Goal: Task Accomplishment & Management: Manage account settings

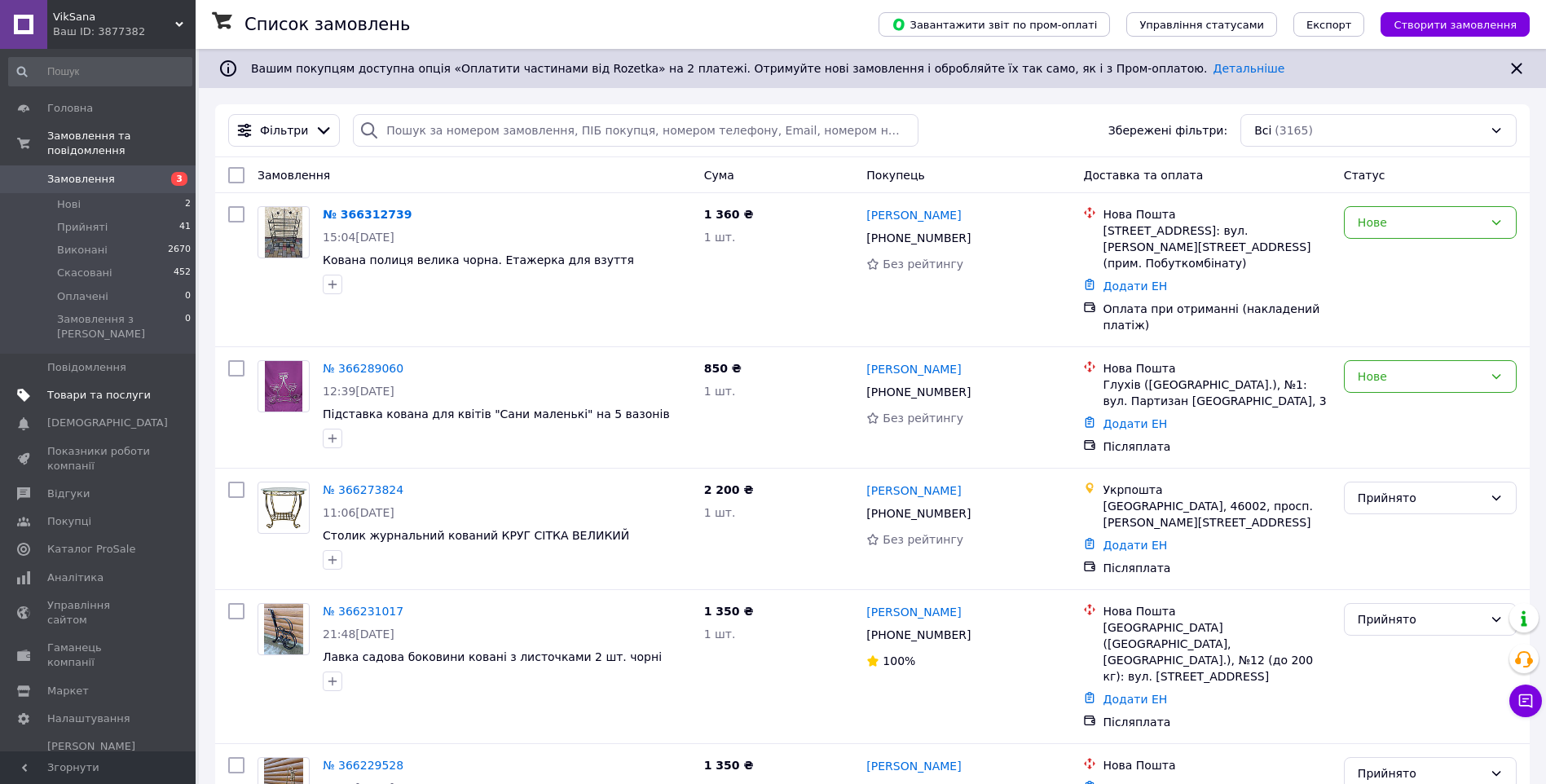
click at [109, 388] on span "Товари та послуги" at bounding box center [99, 395] width 104 height 14
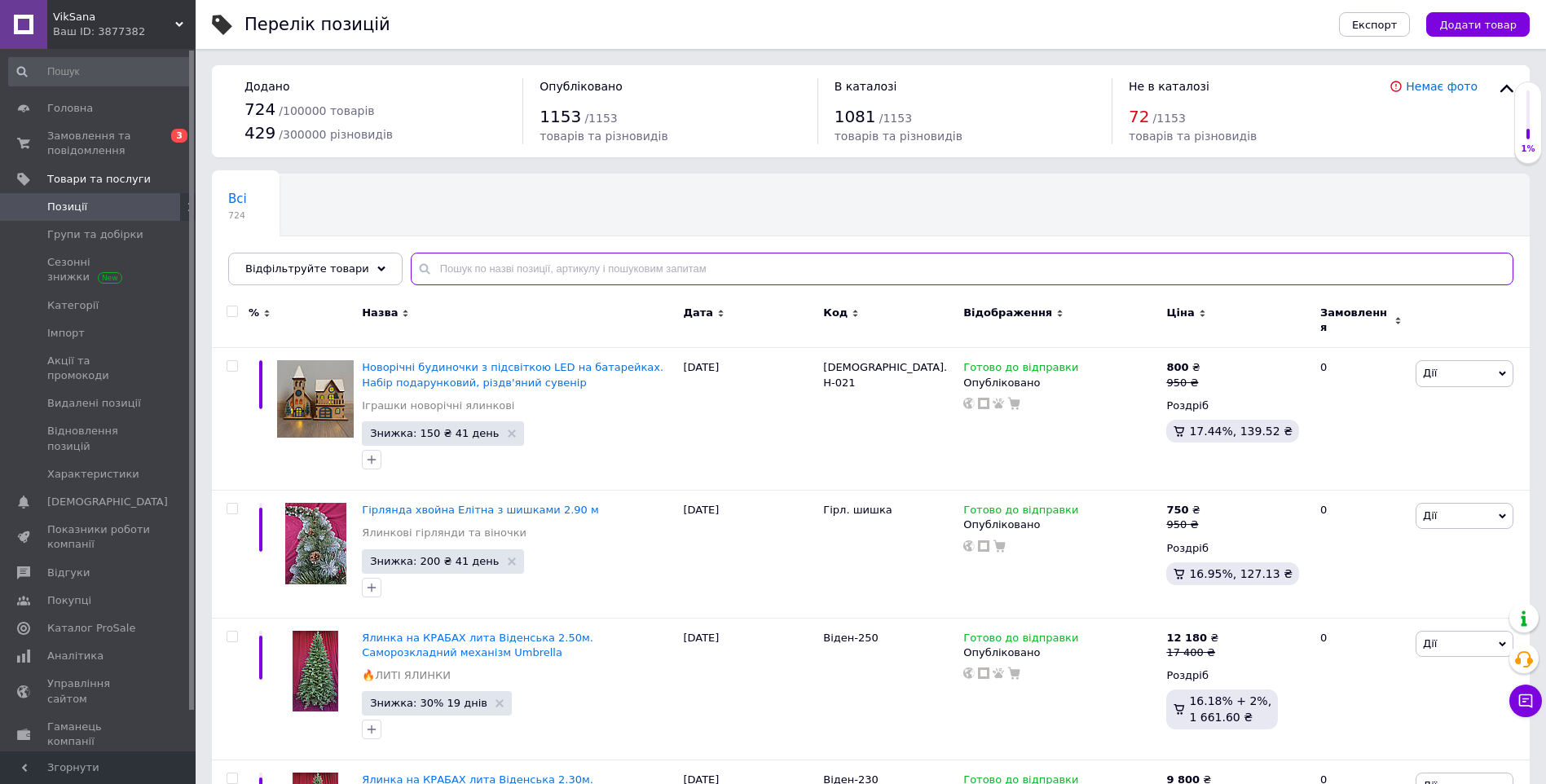
click at [471, 266] on input "text" at bounding box center [961, 269] width 1102 height 32
paste input "Бук-150"
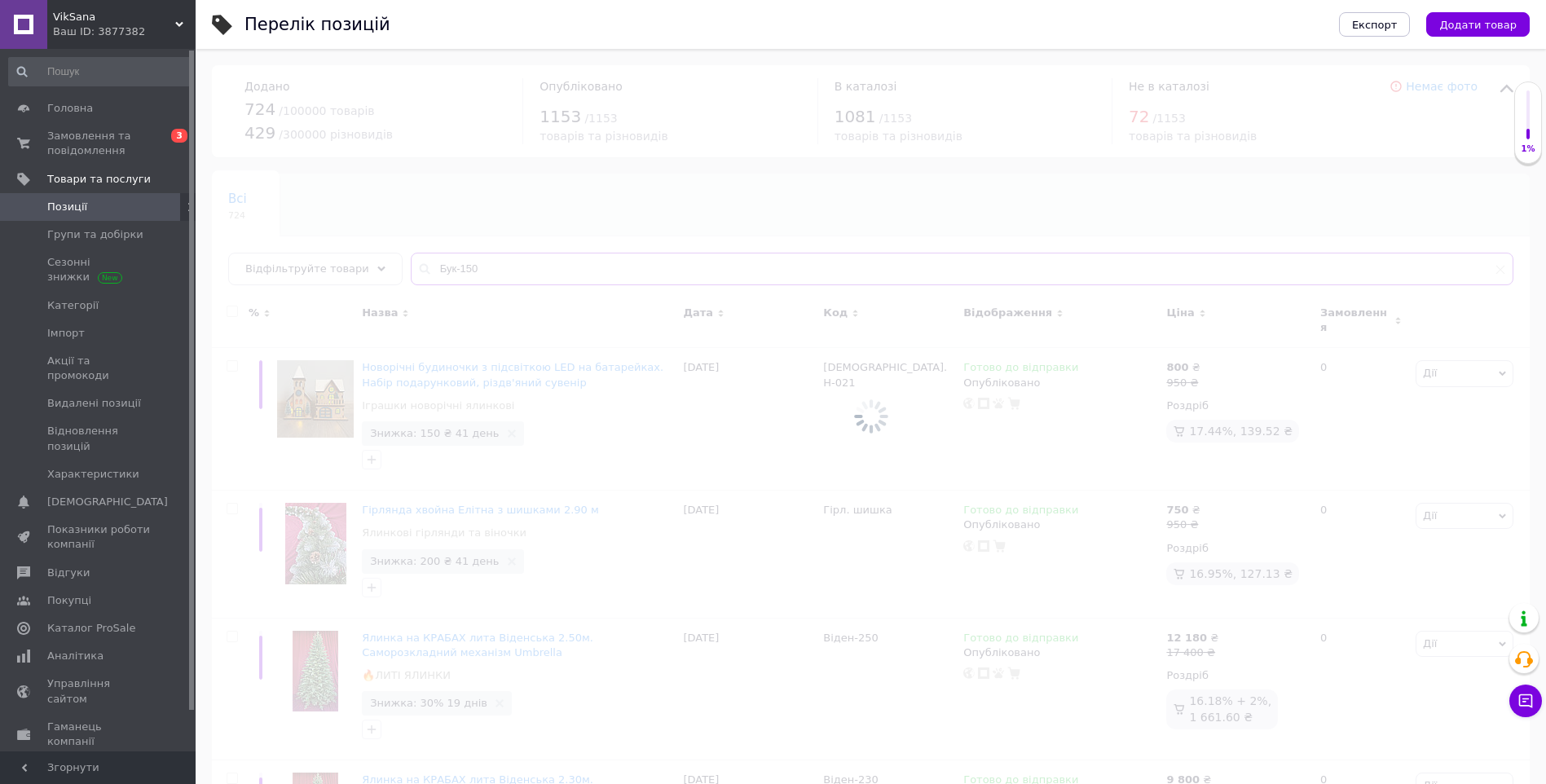
type input "Бук-150"
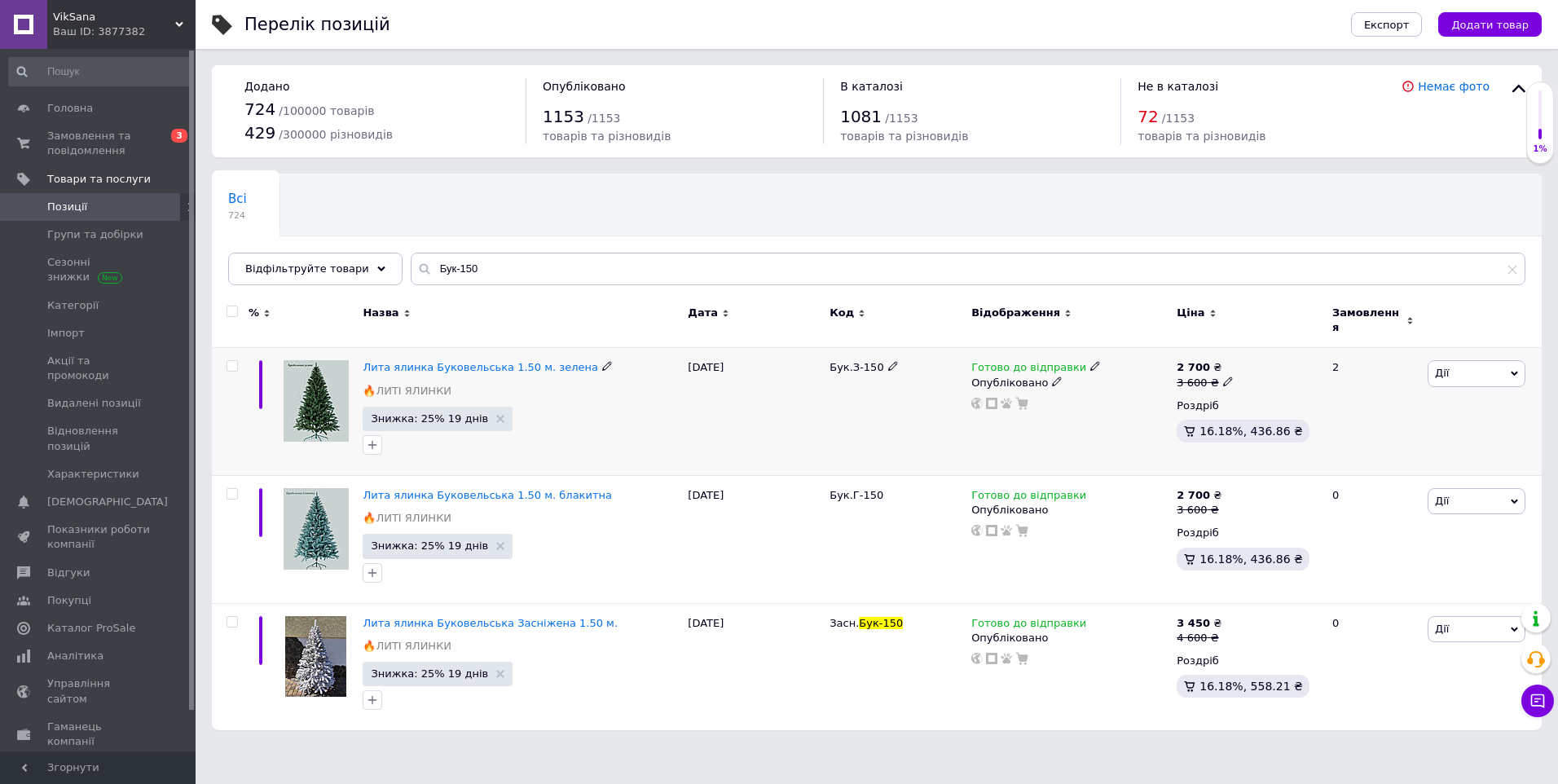
click at [1223, 377] on icon at bounding box center [1228, 382] width 10 height 10
type input "3500"
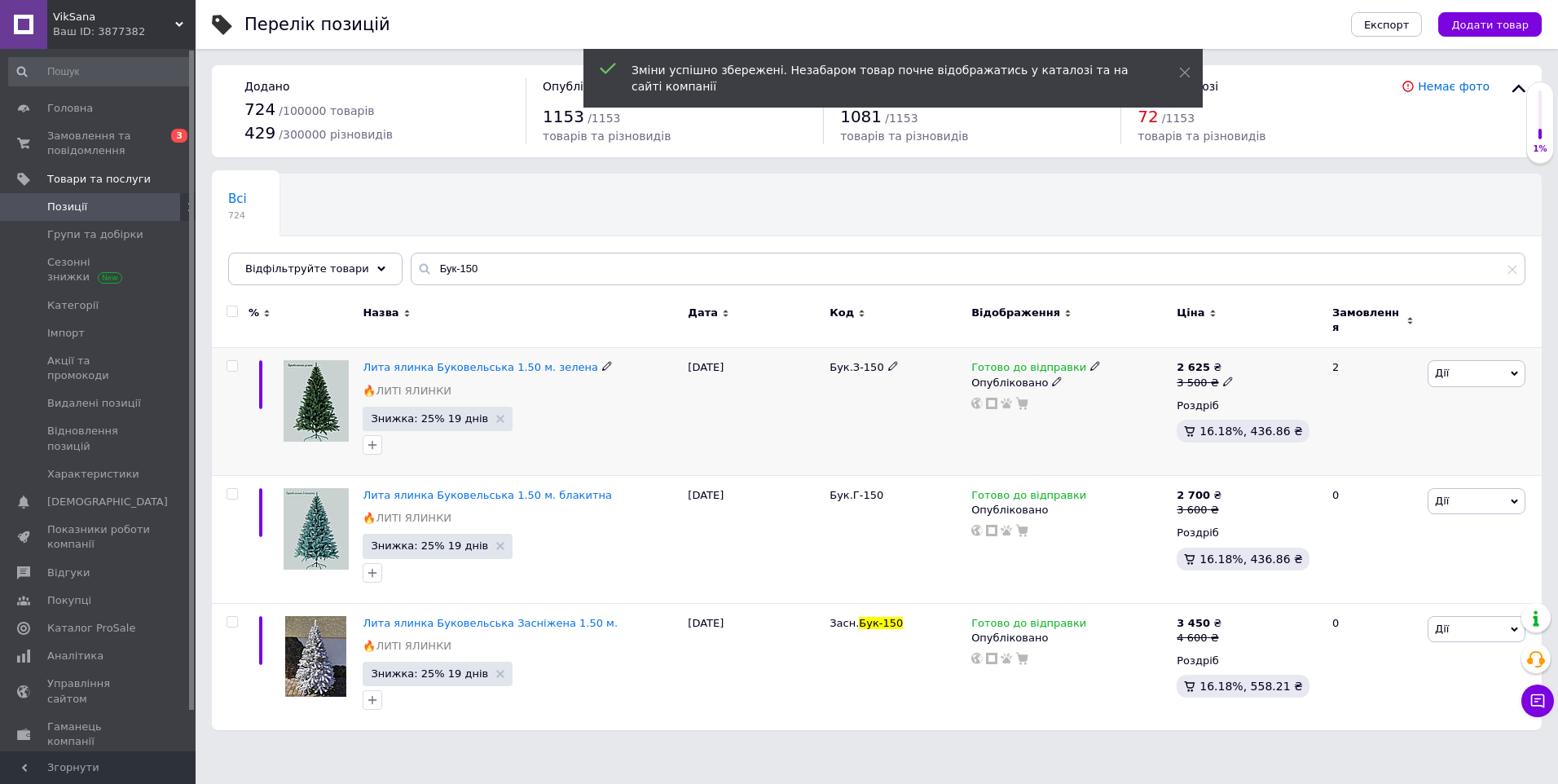
click at [1223, 377] on icon at bounding box center [1228, 382] width 10 height 10
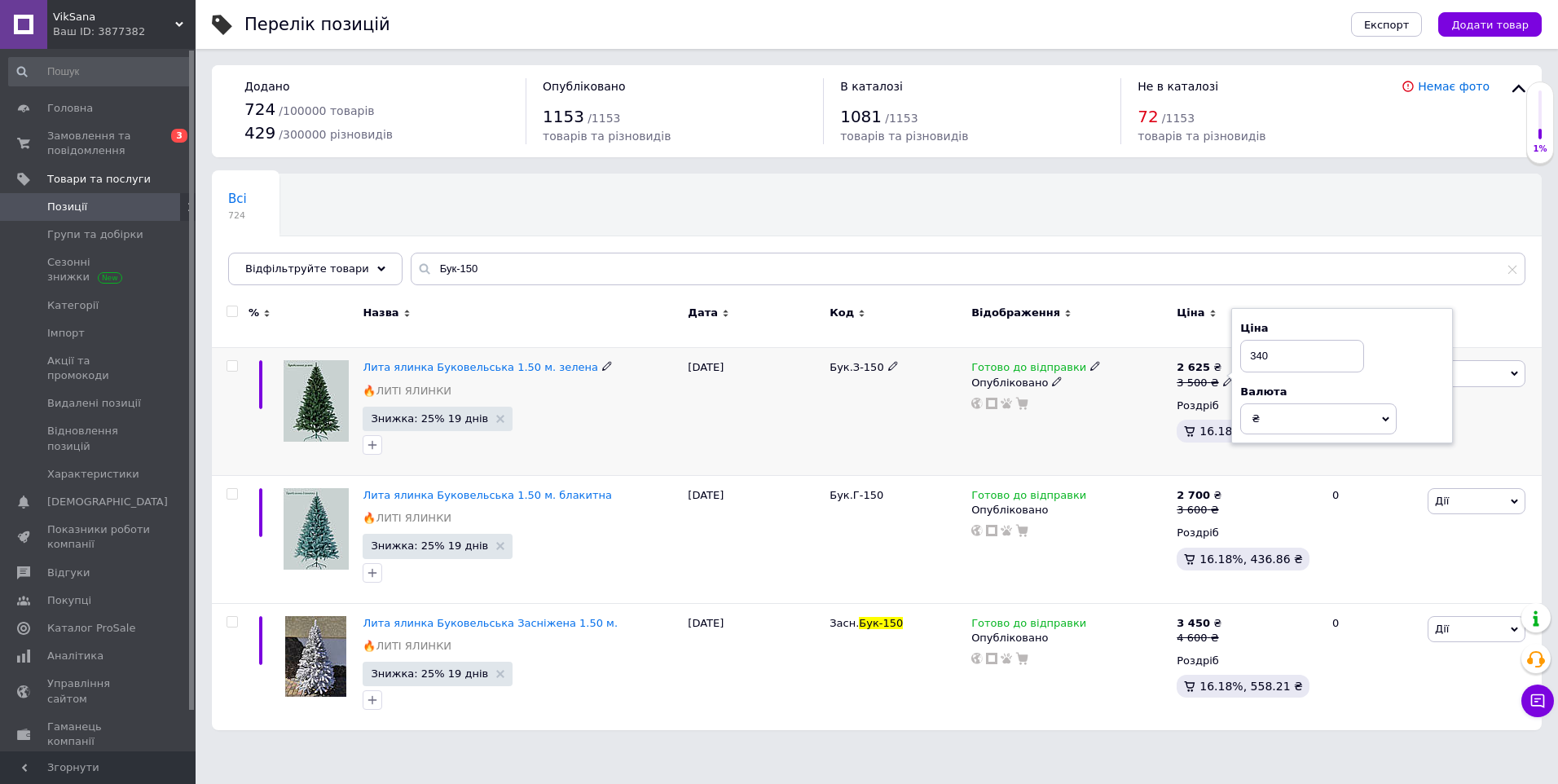
type input "3400"
click at [233, 361] on input "checkbox" at bounding box center [232, 366] width 10 height 10
checkbox input "true"
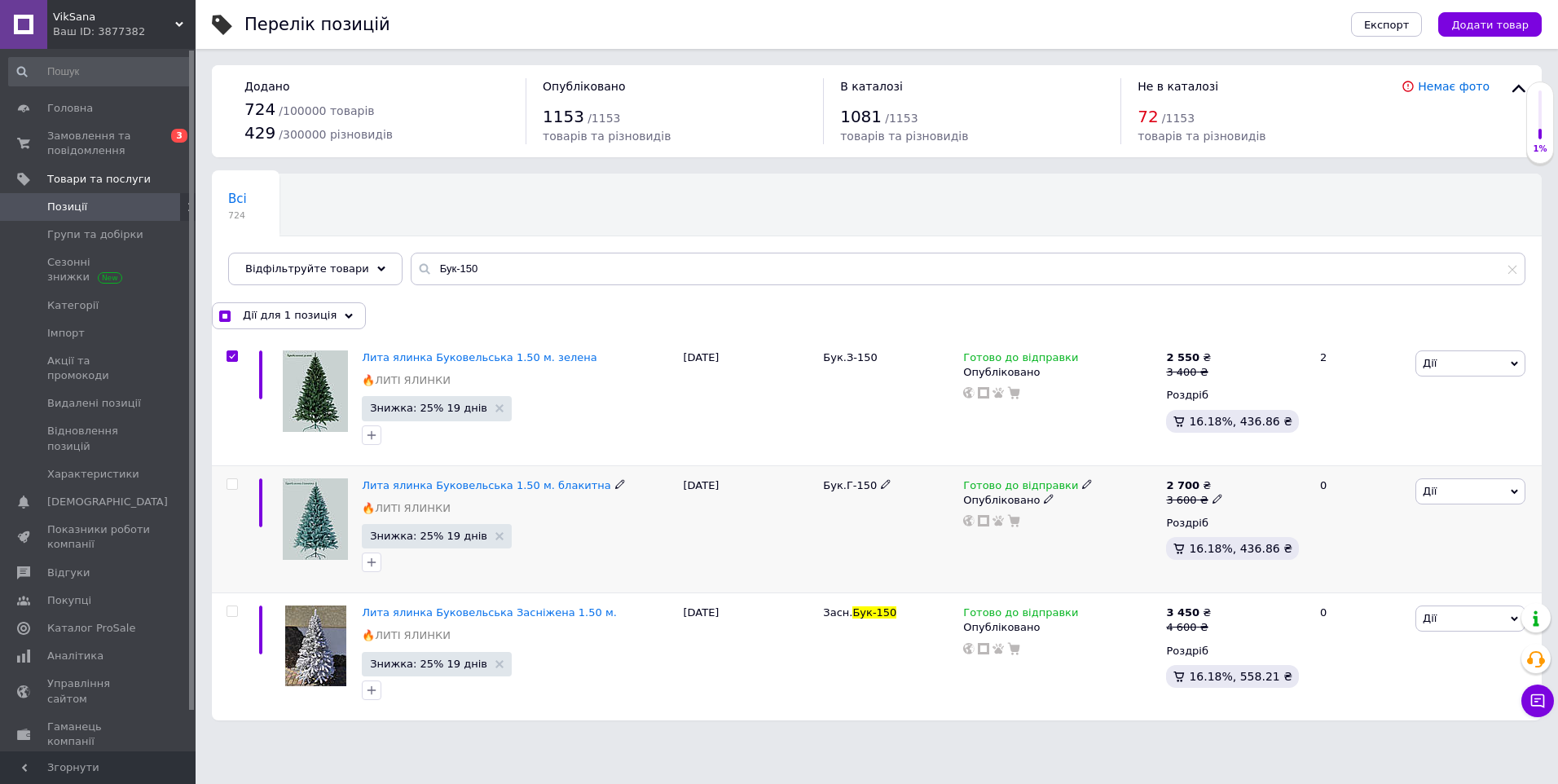
click at [231, 482] on input "checkbox" at bounding box center [232, 484] width 10 height 10
checkbox input "true"
click at [310, 272] on span "Відфільтруйте товари" at bounding box center [307, 268] width 124 height 12
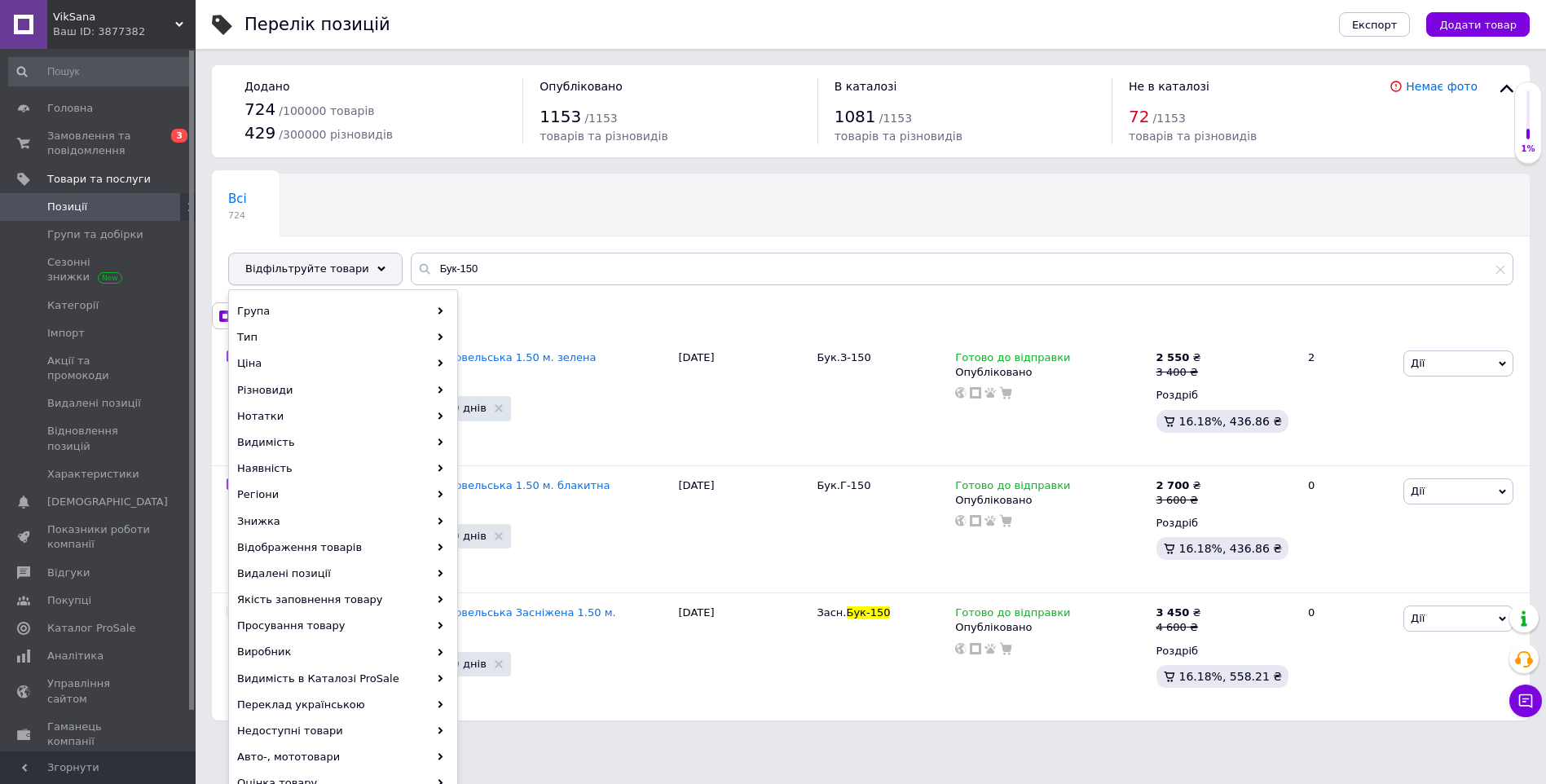
click at [310, 272] on span "Відфільтруйте товари" at bounding box center [307, 268] width 124 height 12
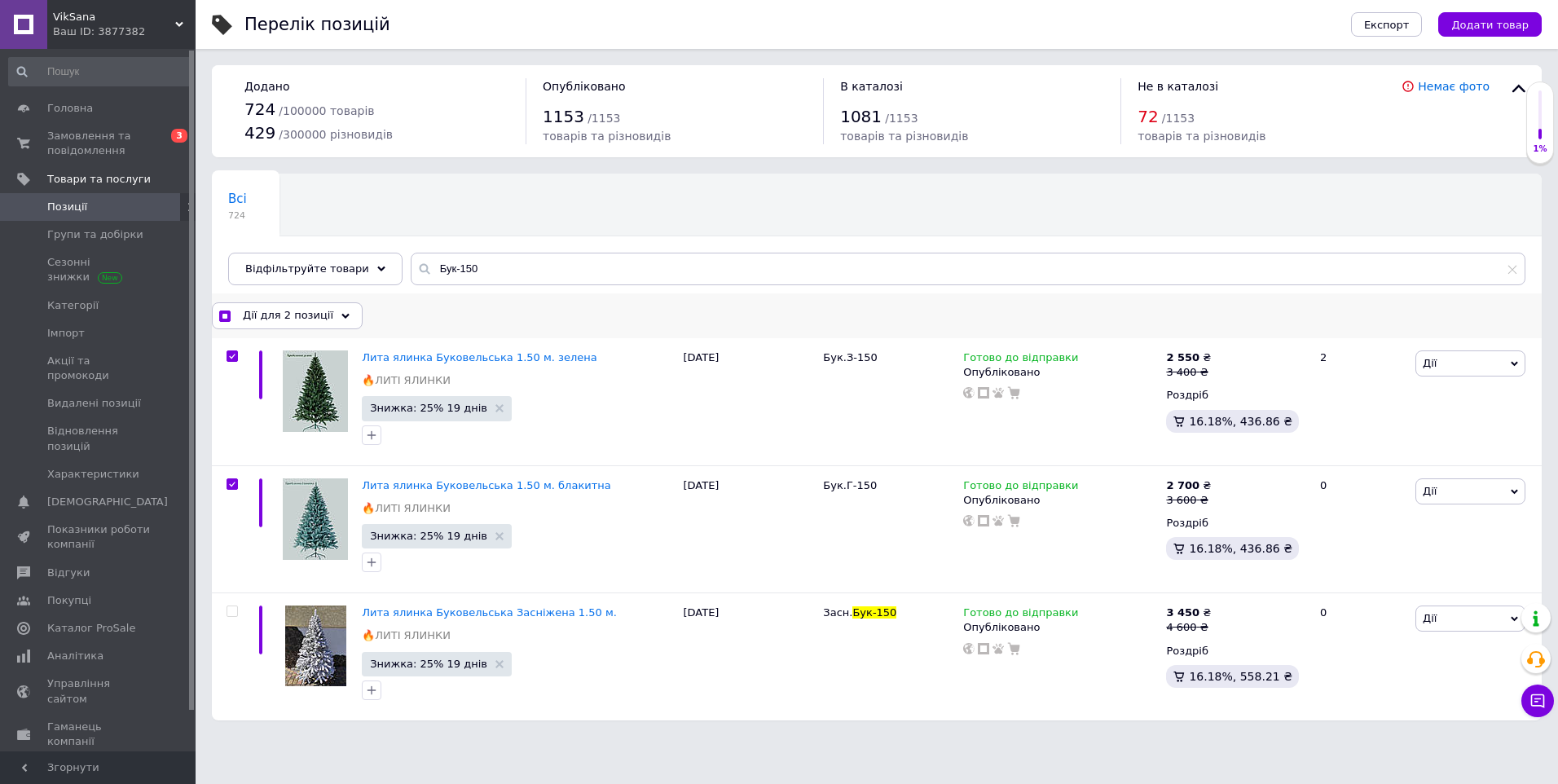
click at [303, 319] on span "Дії для 2 позиції" at bounding box center [288, 315] width 91 height 14
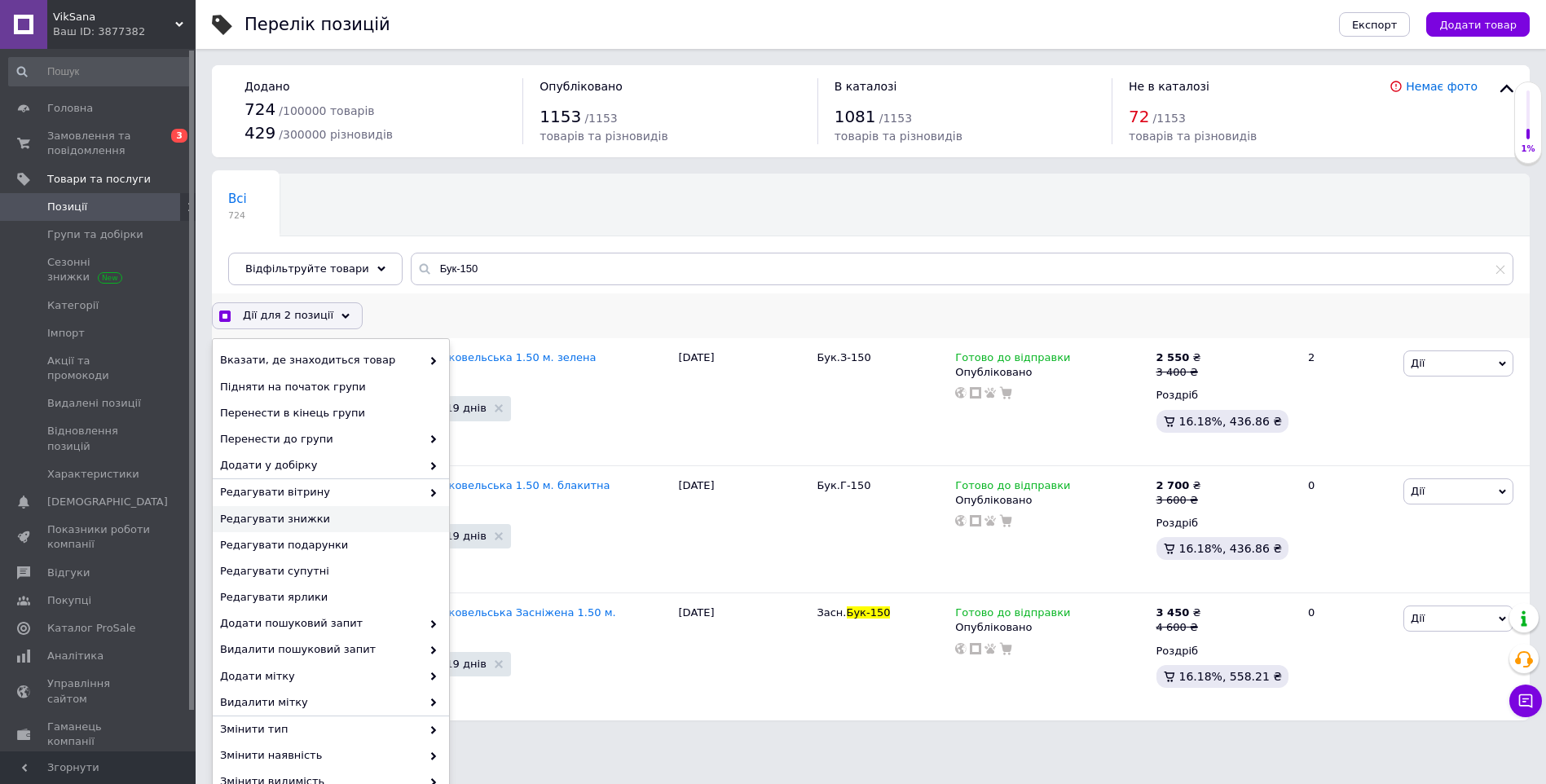
click at [326, 521] on span "Редагувати знижки" at bounding box center [328, 518] width 217 height 14
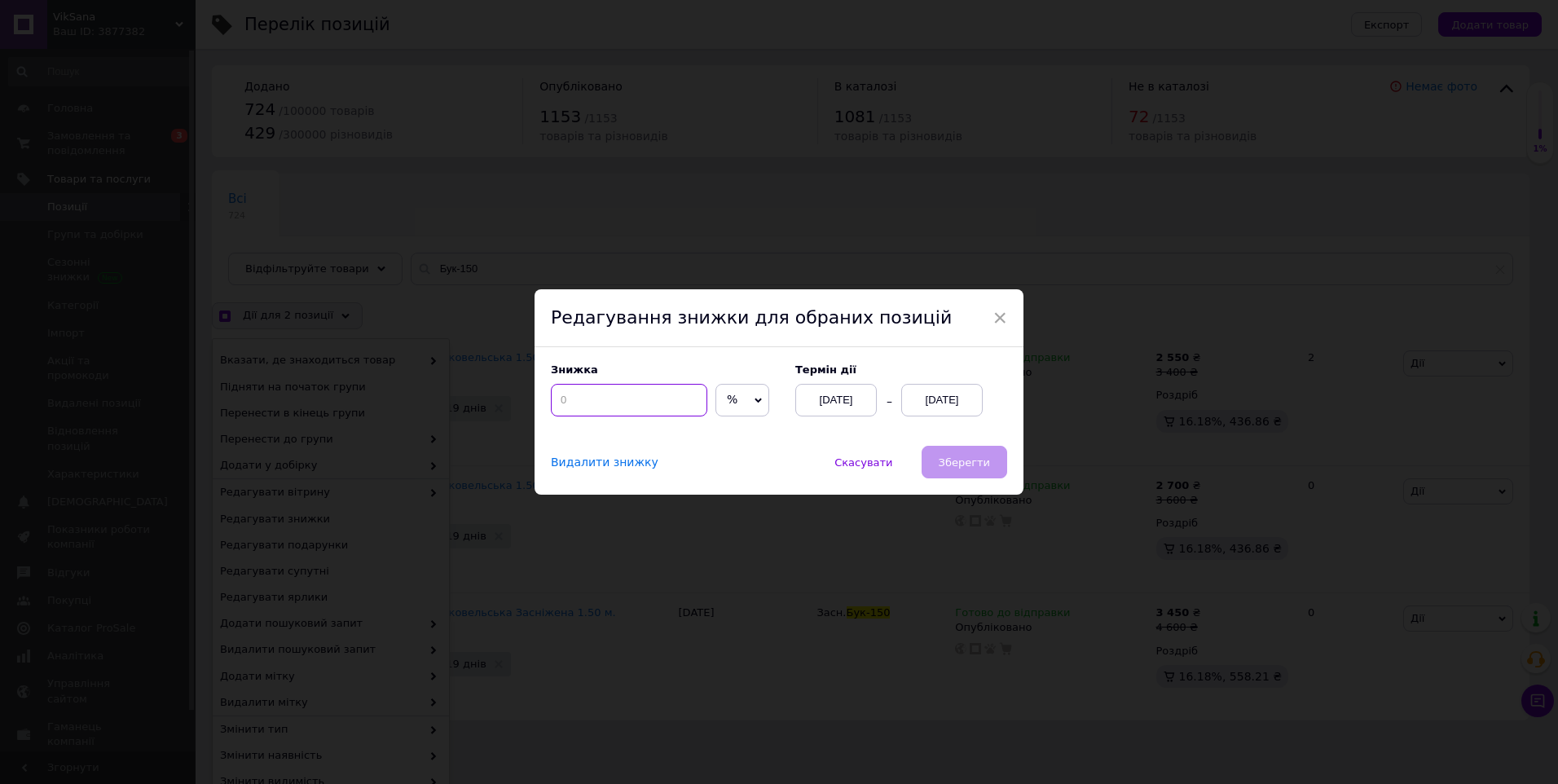
click at [661, 404] on input at bounding box center [629, 400] width 156 height 32
checkbox input "true"
type input "3"
checkbox input "true"
type input "30"
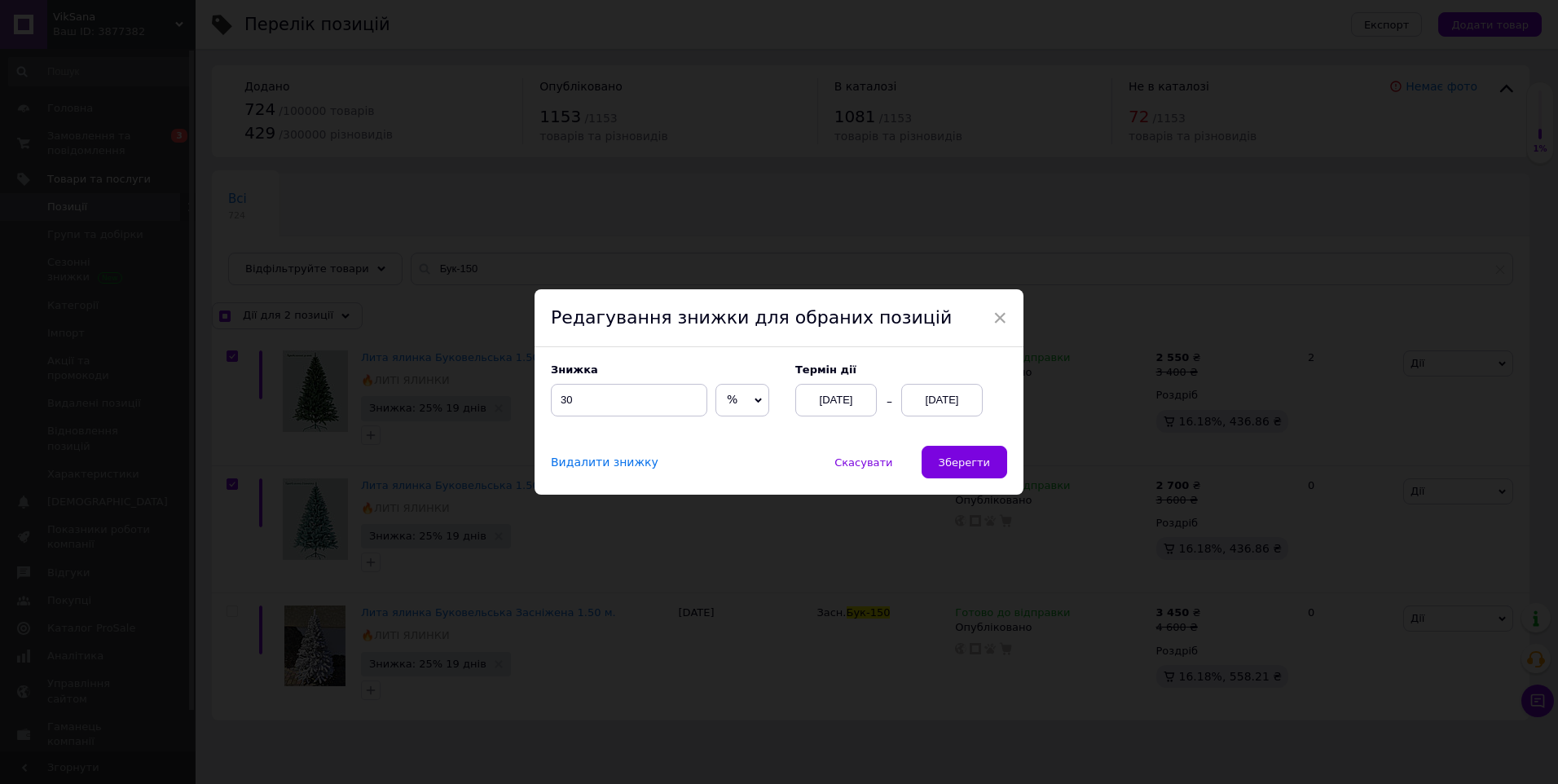
click at [956, 400] on div "[DATE]" at bounding box center [942, 400] width 81 height 32
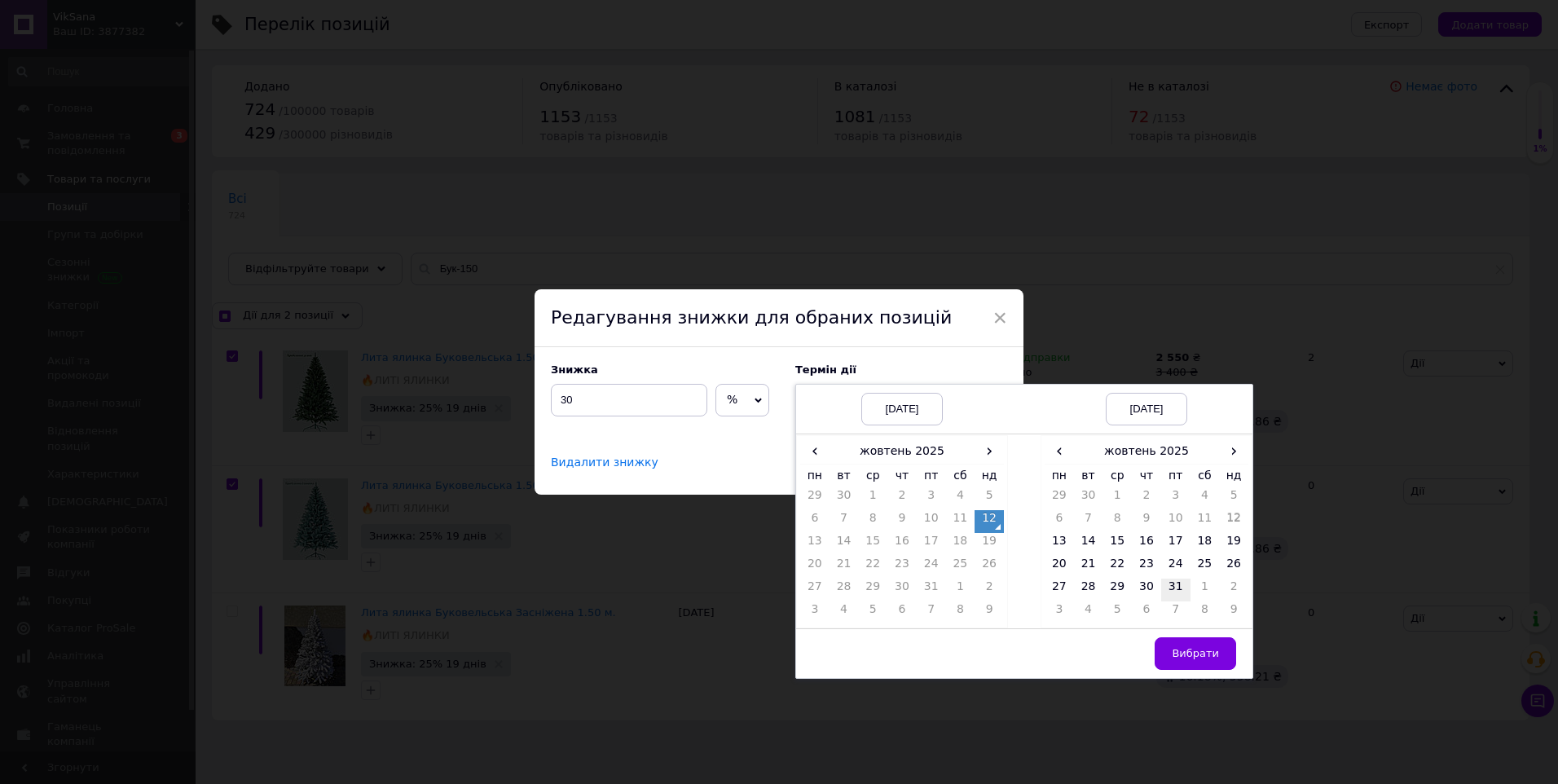
click at [1171, 582] on td "31" at bounding box center [1175, 590] width 30 height 23
click at [1202, 654] on span "Вибрати" at bounding box center [1196, 653] width 48 height 12
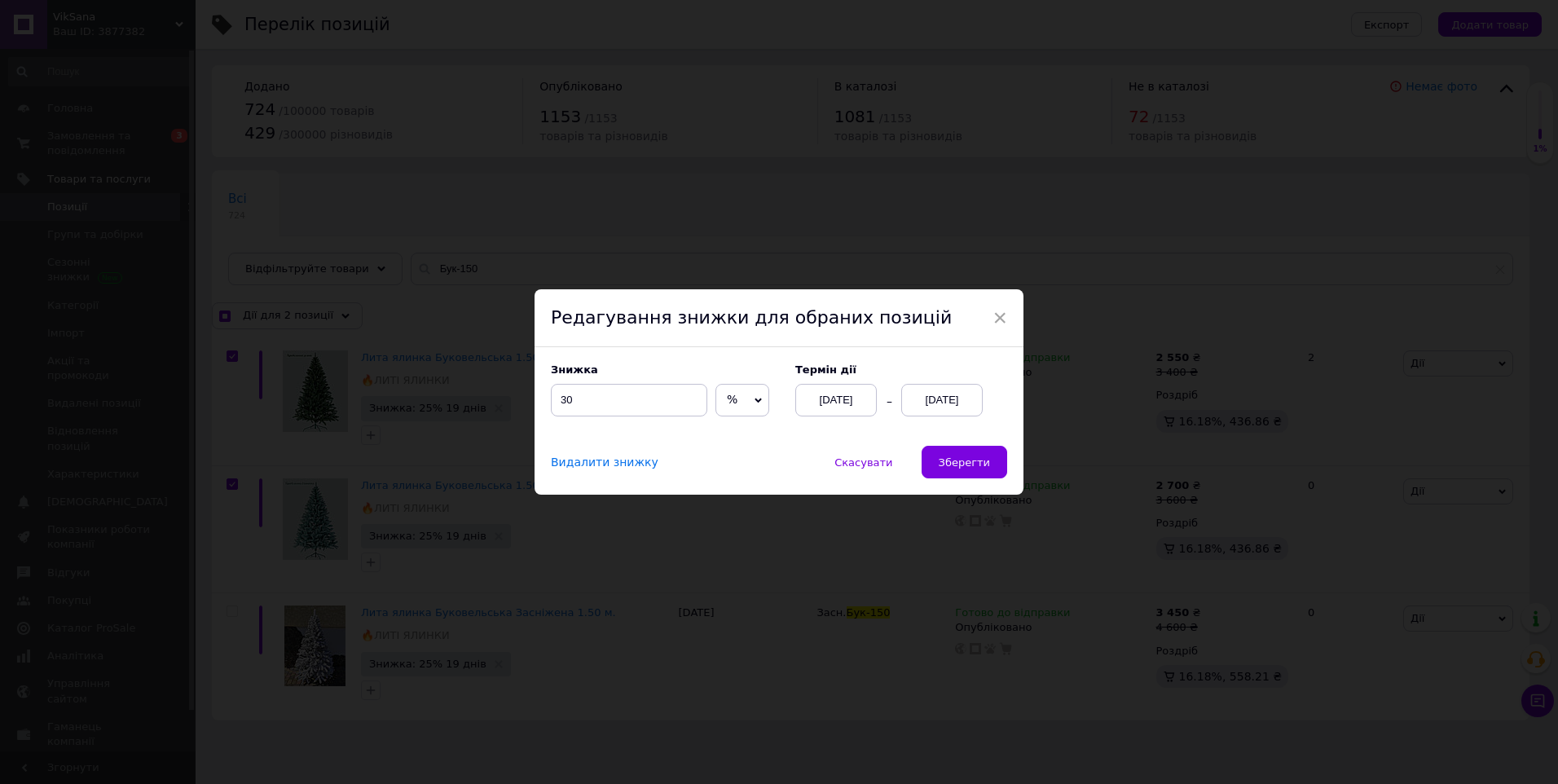
click at [967, 464] on span "Зберегти" at bounding box center [964, 462] width 52 height 12
checkbox input "true"
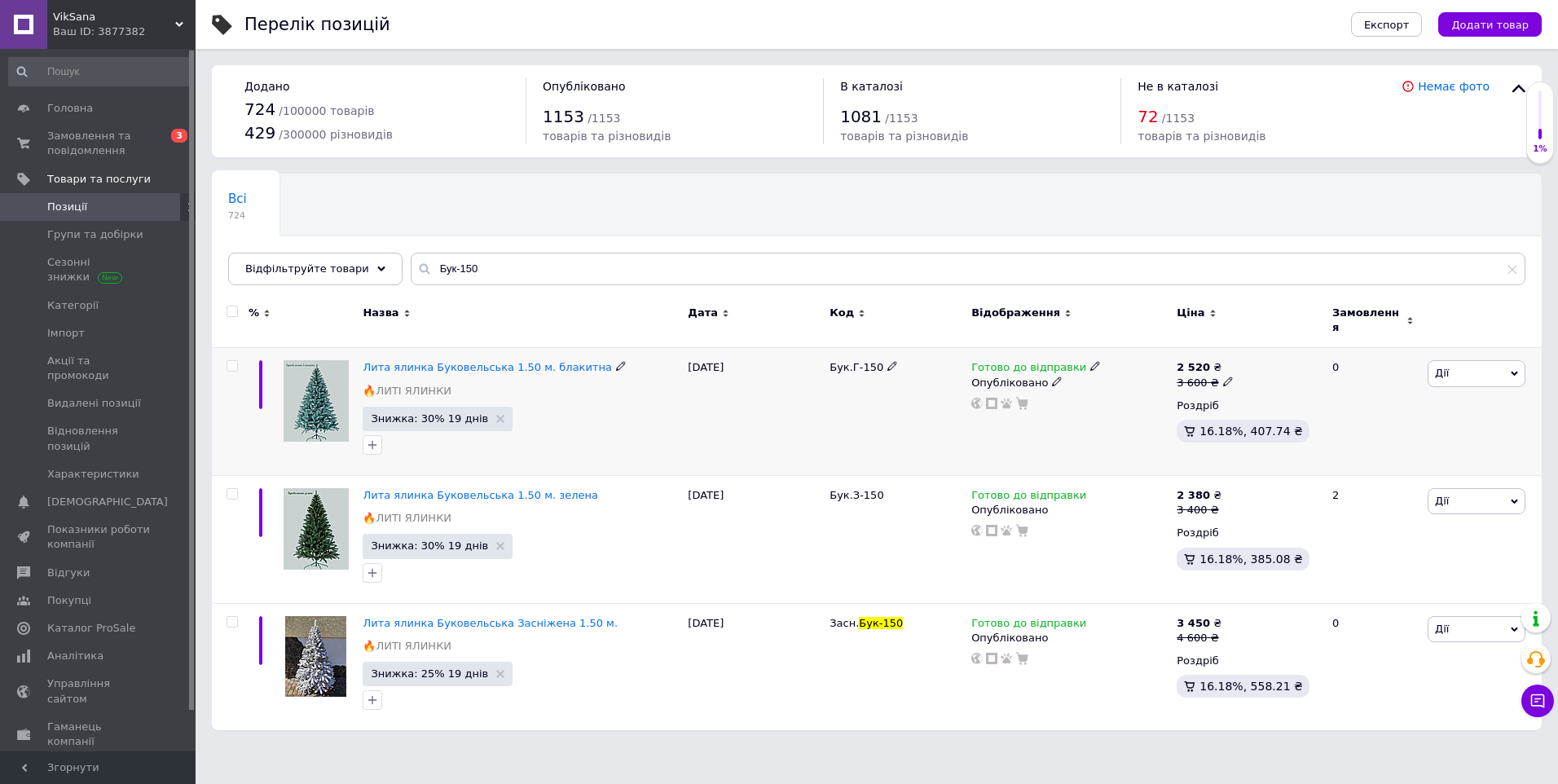
click at [1223, 377] on icon at bounding box center [1228, 382] width 10 height 10
type input "3700"
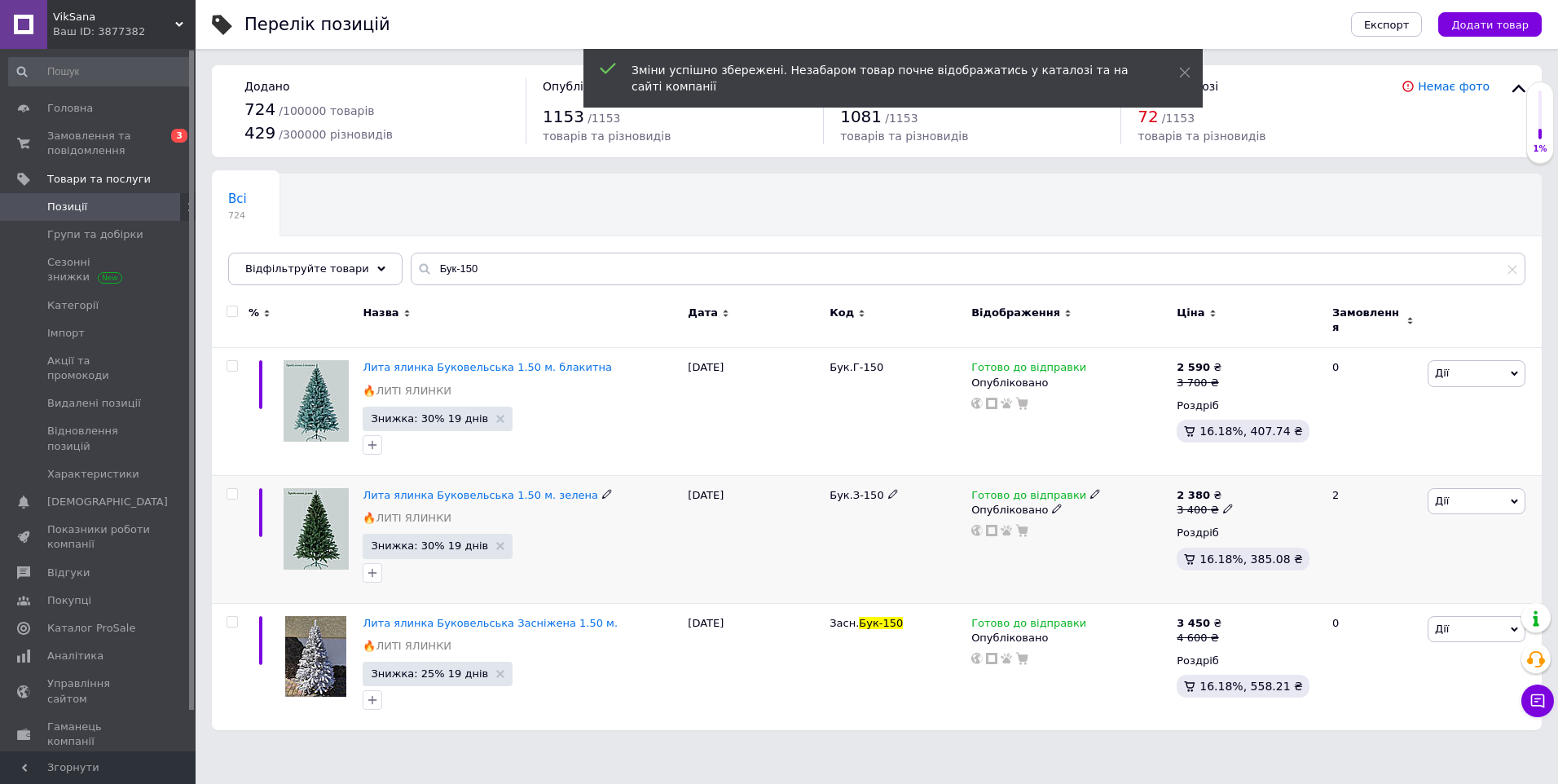
click at [1223, 503] on icon at bounding box center [1228, 508] width 10 height 10
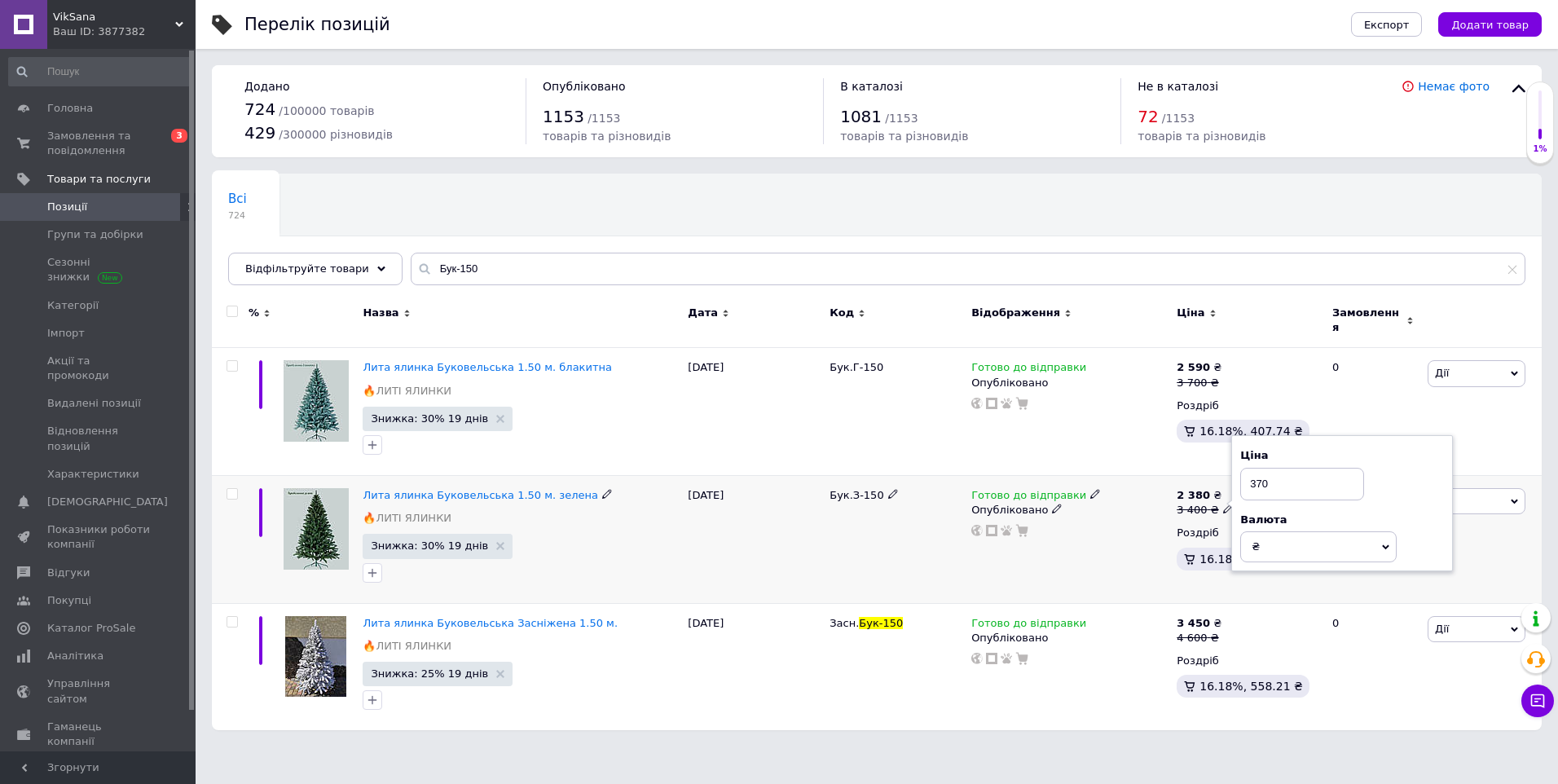
type input "3700"
